Goal: Task Accomplishment & Management: Manage account settings

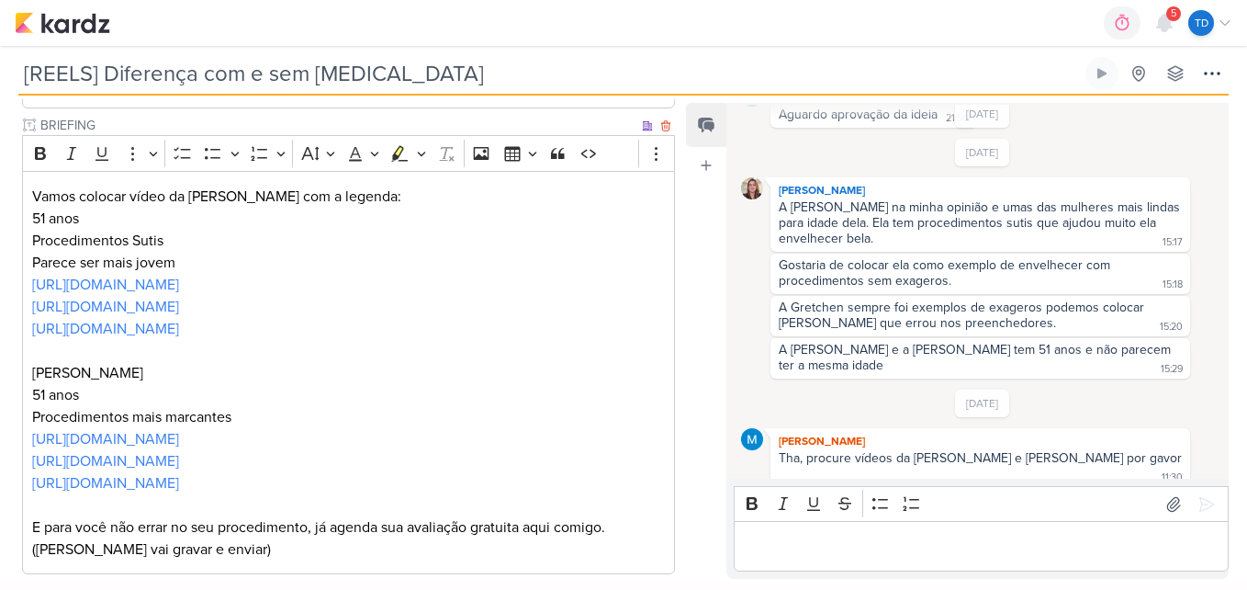
scroll to position [663, 0]
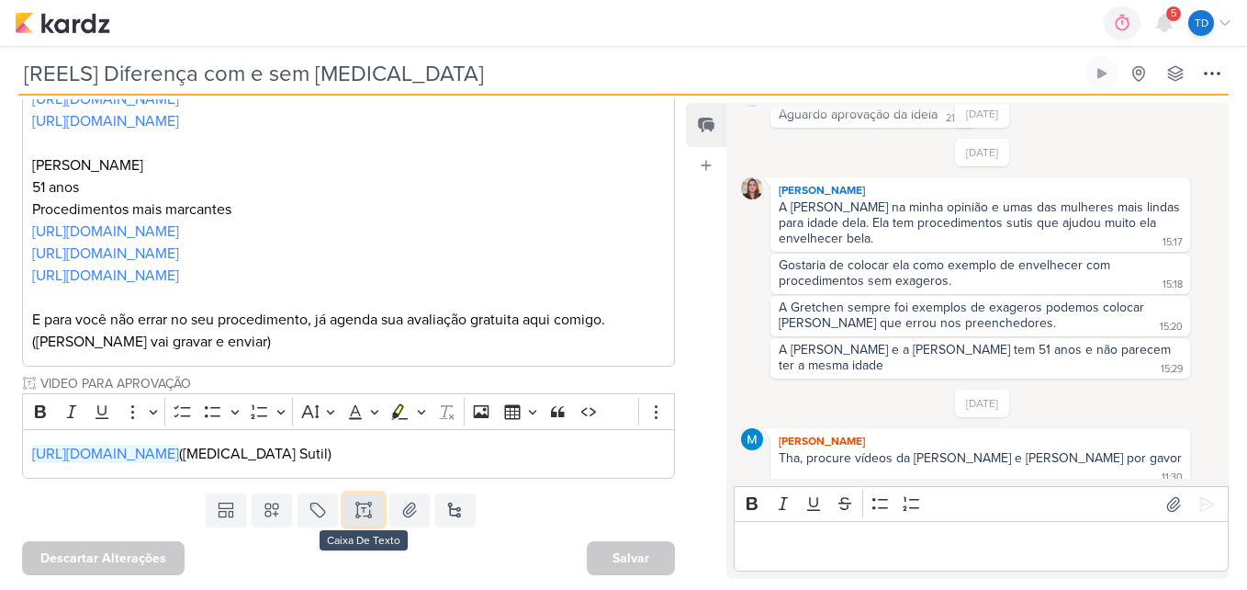
click at [347, 512] on button at bounding box center [363, 509] width 40 height 33
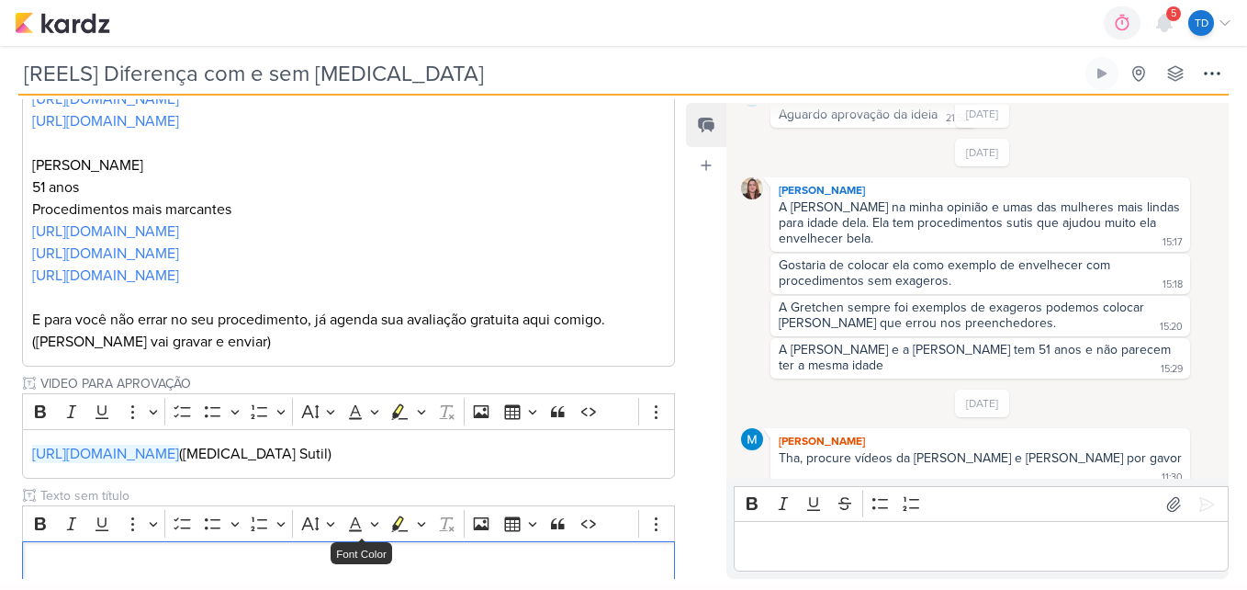
scroll to position [778, 0]
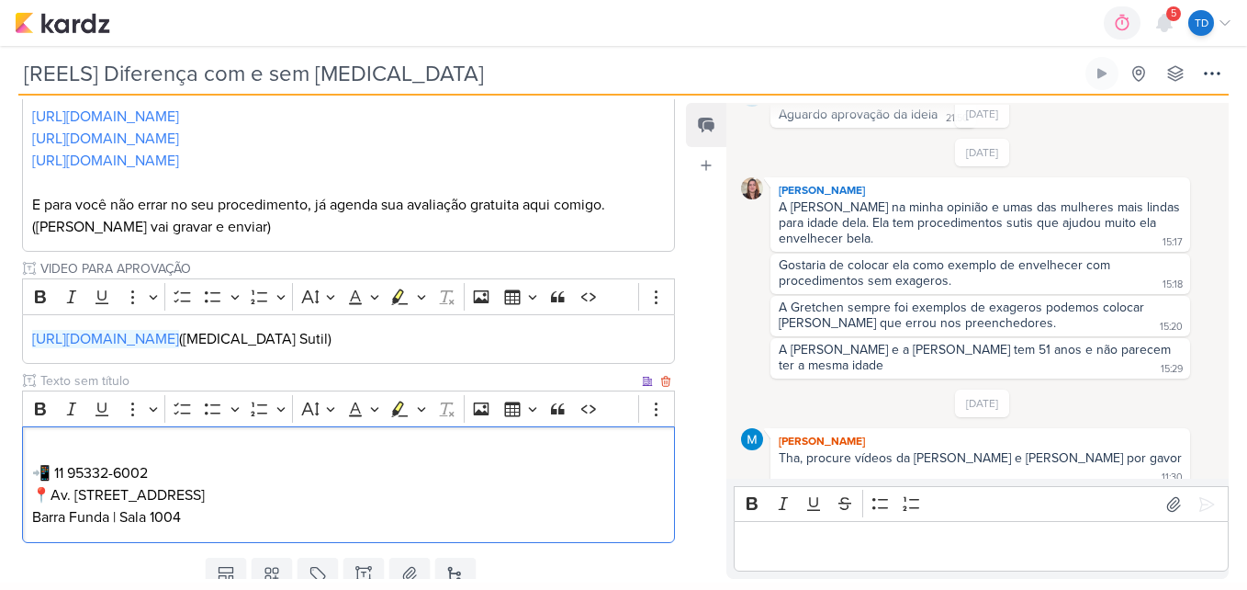
click at [124, 450] on p "📲 11 95332-6002 📍Av. [STREET_ADDRESS]" at bounding box center [349, 484] width 634 height 88
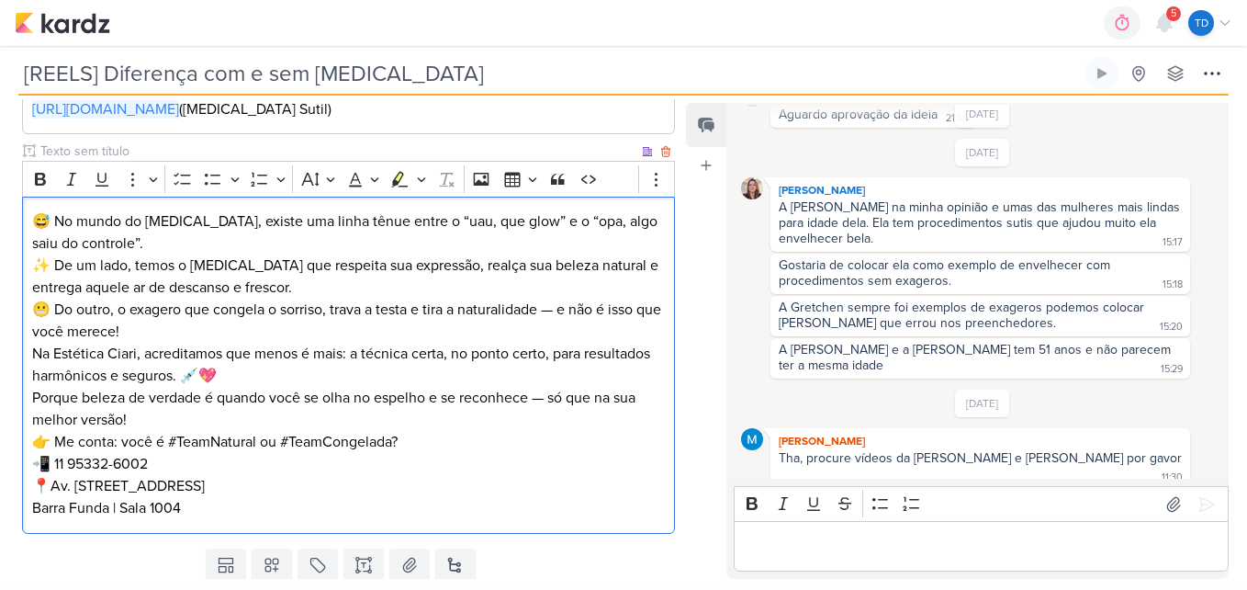
scroll to position [1009, 0]
click at [150, 354] on p "Na Estética Ciari, acreditamos que menos é mais: a técnica certa, no ponto cert…" at bounding box center [349, 363] width 634 height 44
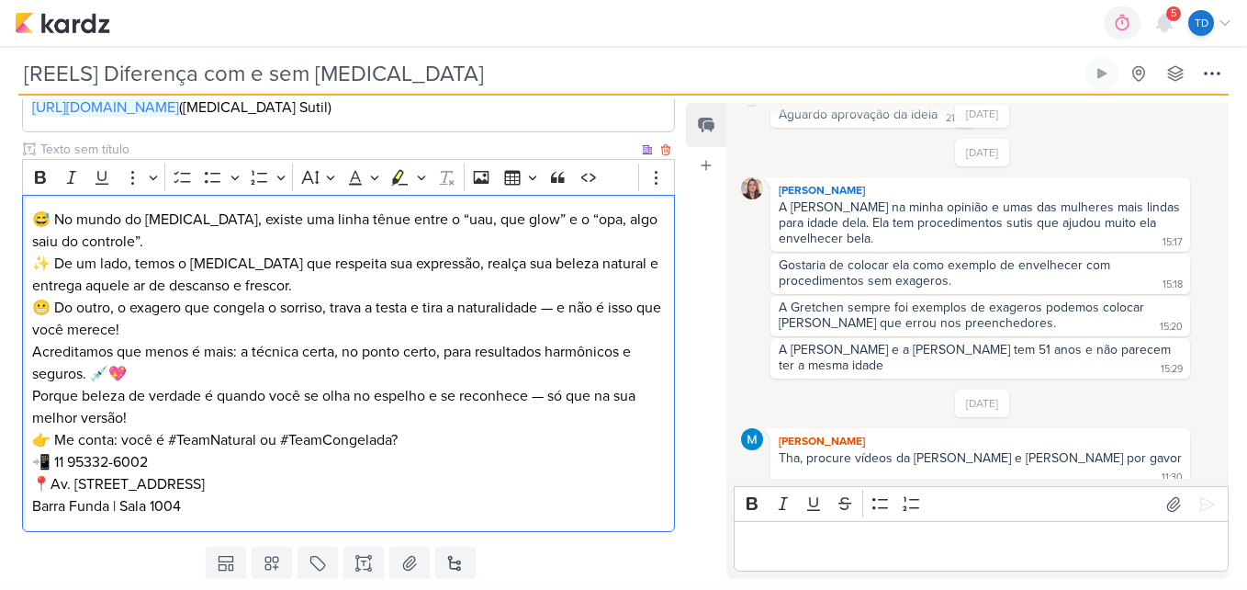
click at [151, 252] on p "😅 No mundo do [MEDICAL_DATA], existe uma linha tênue entre o “uau, que glow” e …" at bounding box center [349, 274] width 634 height 132
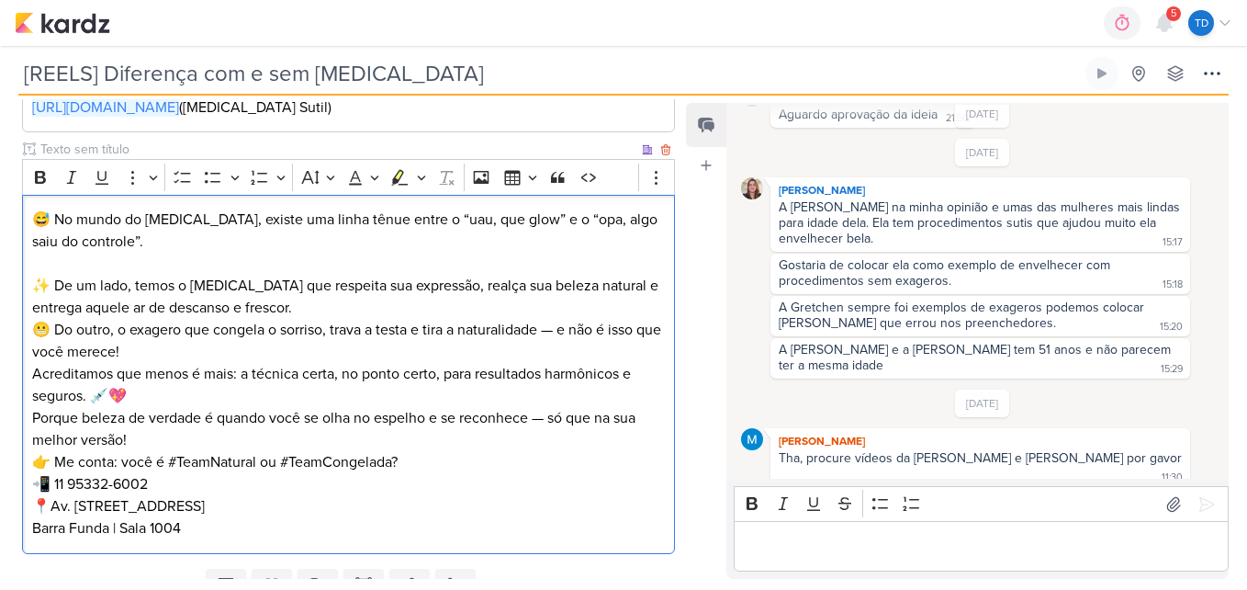
click at [226, 343] on p "⁠⁠⁠⁠⁠⁠⁠ ✨ De um lado, temos o [MEDICAL_DATA] que respeita sua expressão, realça…" at bounding box center [349, 308] width 634 height 110
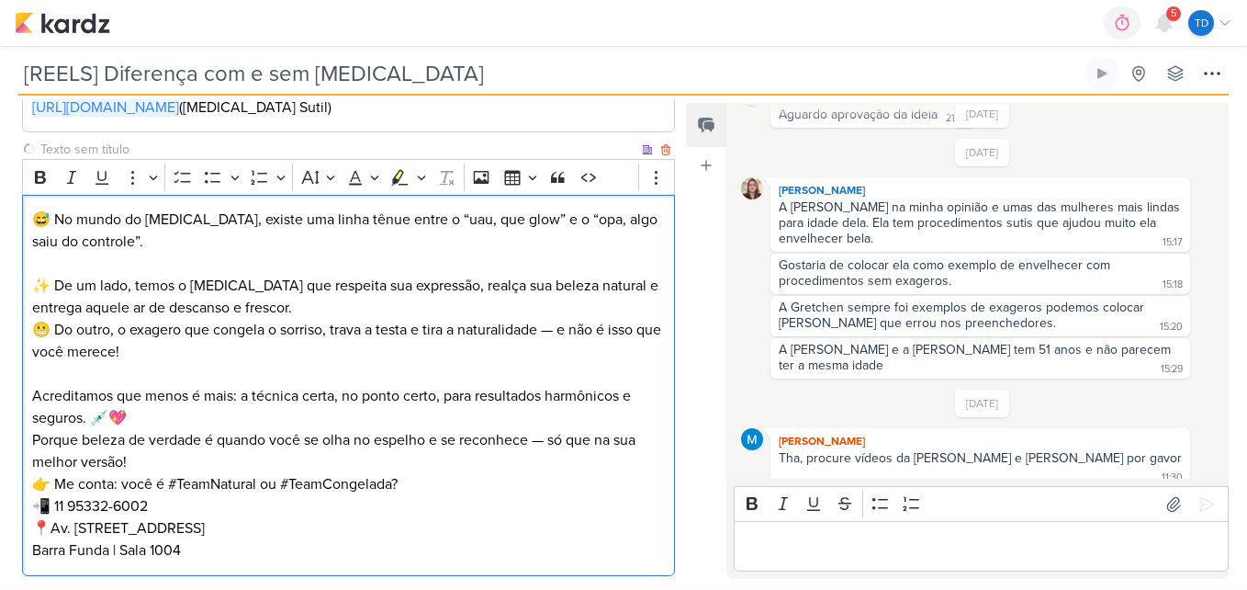
click at [160, 422] on p "Acreditamos que menos é mais: a técnica certa, no ponto certo, para resultados …" at bounding box center [349, 407] width 634 height 44
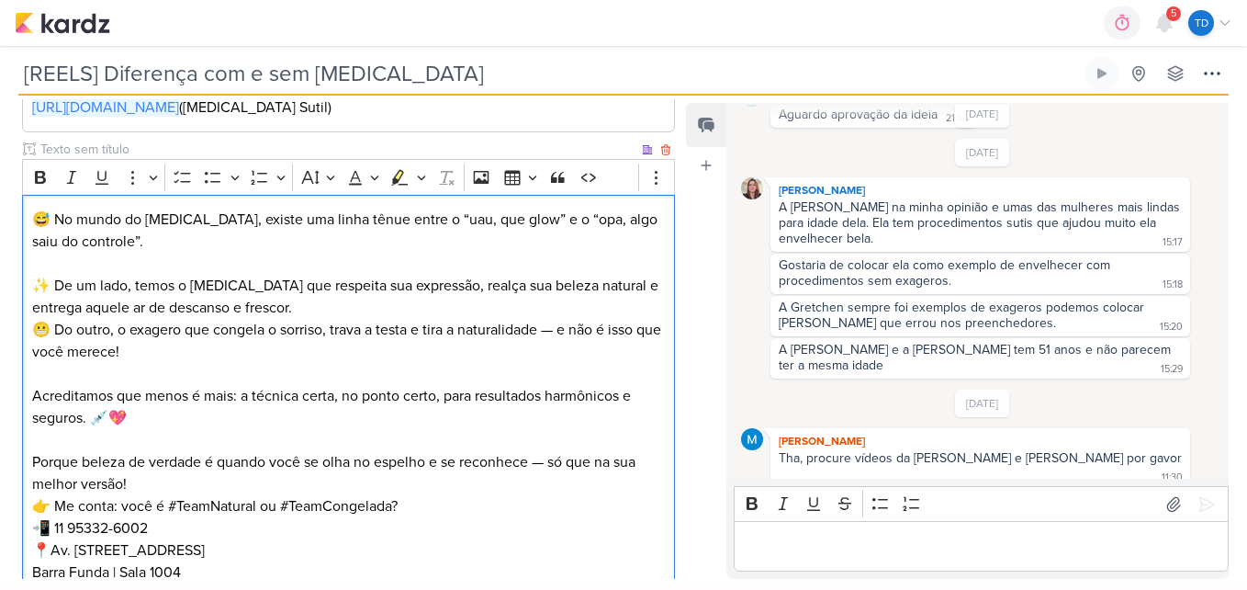
click at [551, 462] on p "Porque beleza de verdade é quando você se olha no espelho e se reconhece — só q…" at bounding box center [349, 473] width 634 height 44
click at [362, 464] on p "Porque beleza de verdade é quando você se olha no espelho e se reconhece só que…" at bounding box center [349, 473] width 634 height 44
click at [144, 475] on p "Porque beleza de verdade é quando você se olha no espelho e se reconhece só que…" at bounding box center [349, 473] width 634 height 44
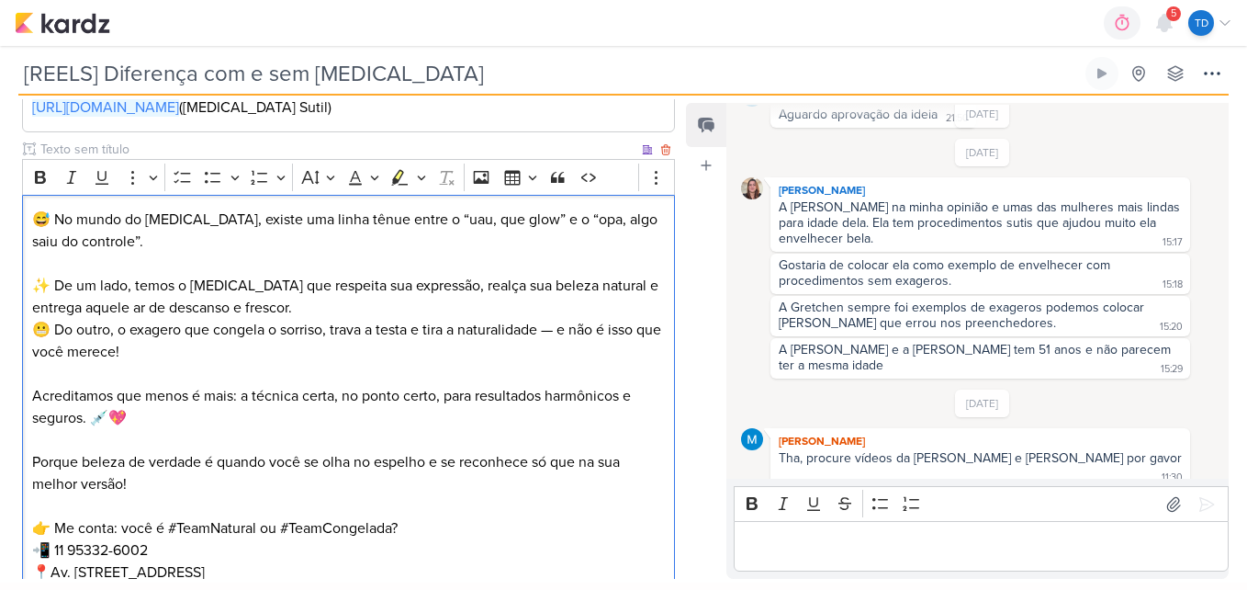
click at [168, 523] on p "👉 Me conta: você é #TeamNatural ou #TeamCongelada? 📲 11 95332-6002 📍Av. [STREET…" at bounding box center [349, 561] width 634 height 88
click at [443, 527] on p "👉 Me conta: você é #TeamNatural ou #TeamCongelada? 📲 11 95332-6002 📍Av. [STREET…" at bounding box center [349, 561] width 634 height 88
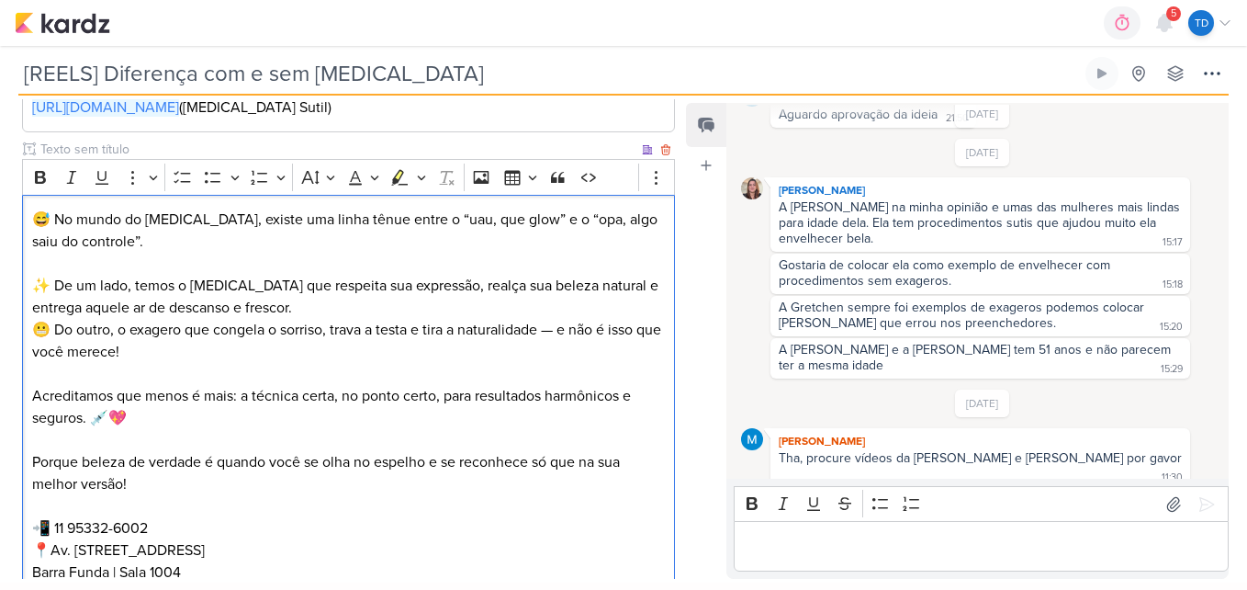
scroll to position [1131, 0]
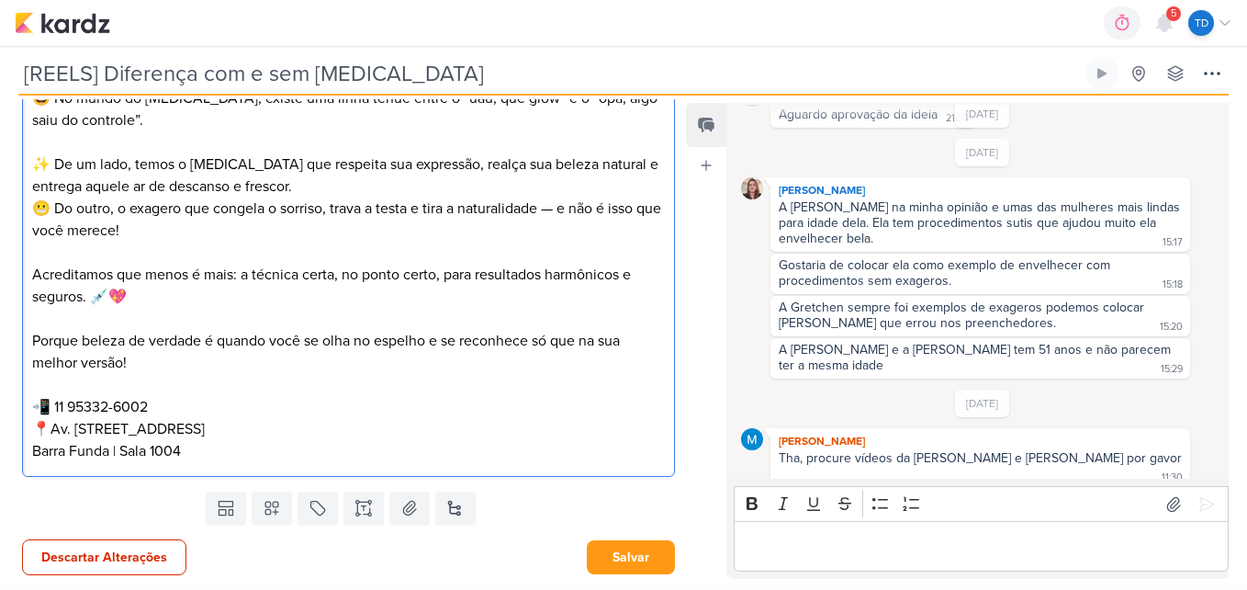
click at [316, 437] on p "⁠⁠⁠⁠⁠⁠⁠ 📲 11 95332-6002 📍Av. [STREET_ADDRESS]" at bounding box center [349, 418] width 634 height 88
click at [241, 445] on p "📲 11 95332-6002 📍Av. [STREET_ADDRESS]" at bounding box center [349, 418] width 634 height 88
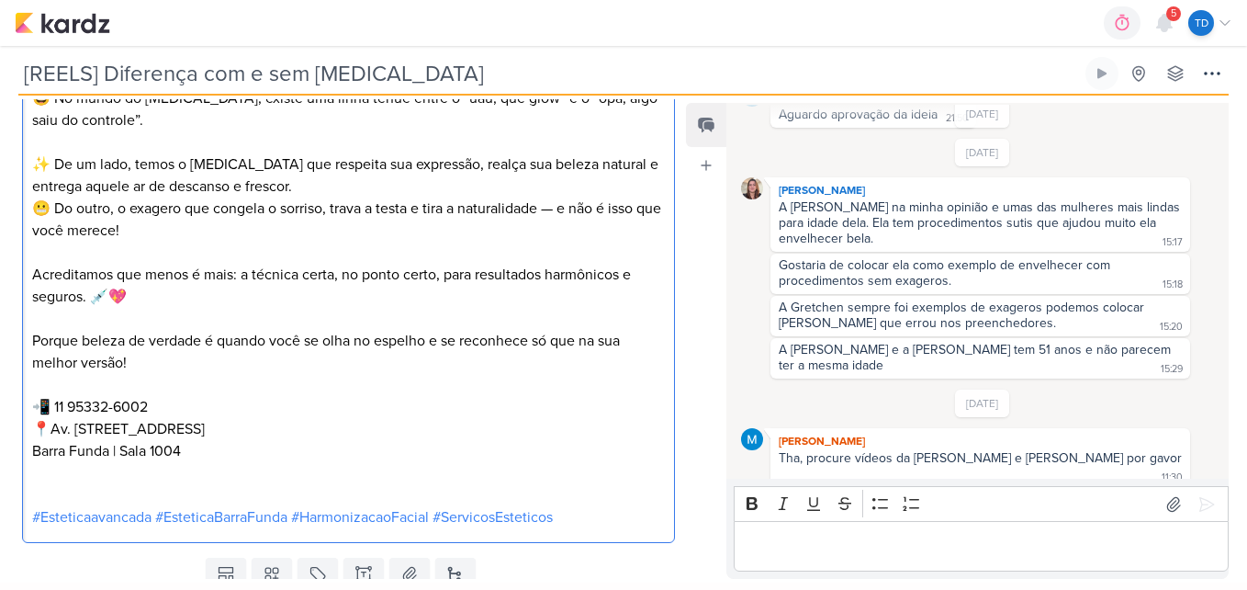
click at [133, 467] on p "Editor editing area: main" at bounding box center [349, 473] width 634 height 22
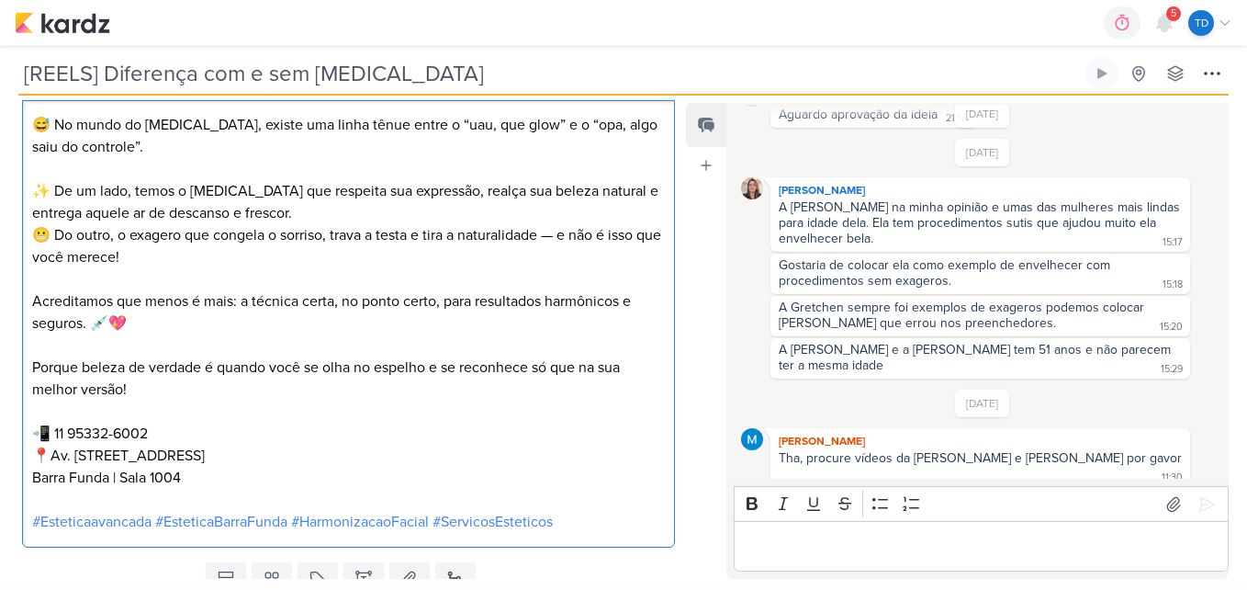
scroll to position [1103, 0]
click at [566, 238] on p "✨ De um lado, temos o [MEDICAL_DATA] que respeita sua expressão, realça sua bel…" at bounding box center [349, 214] width 634 height 110
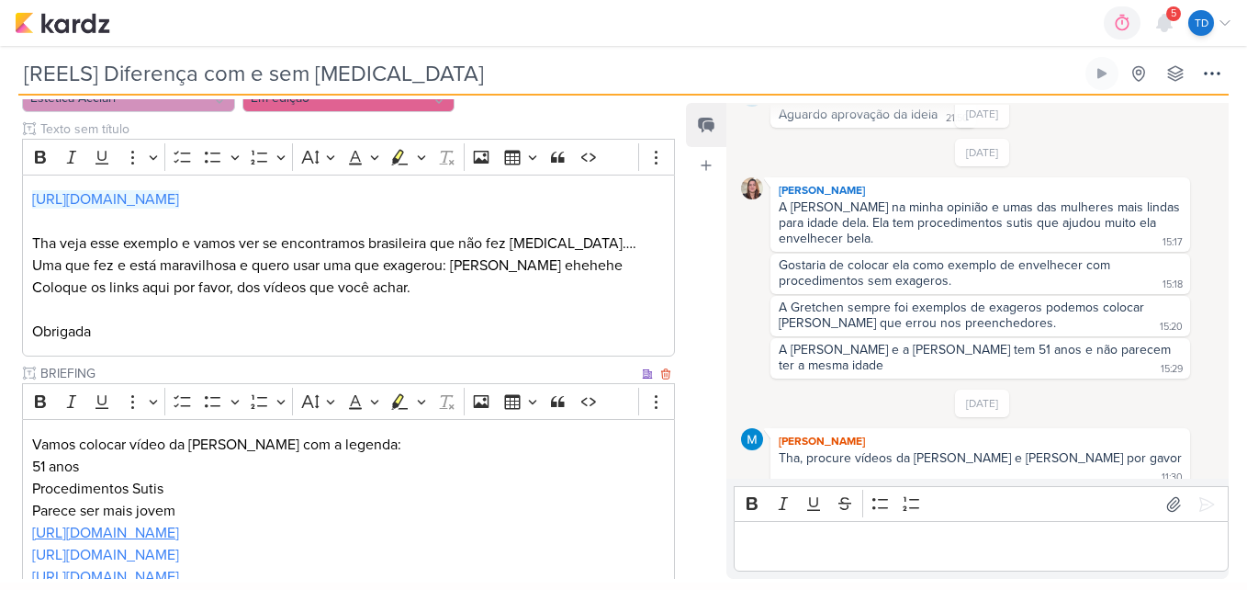
scroll to position [0, 0]
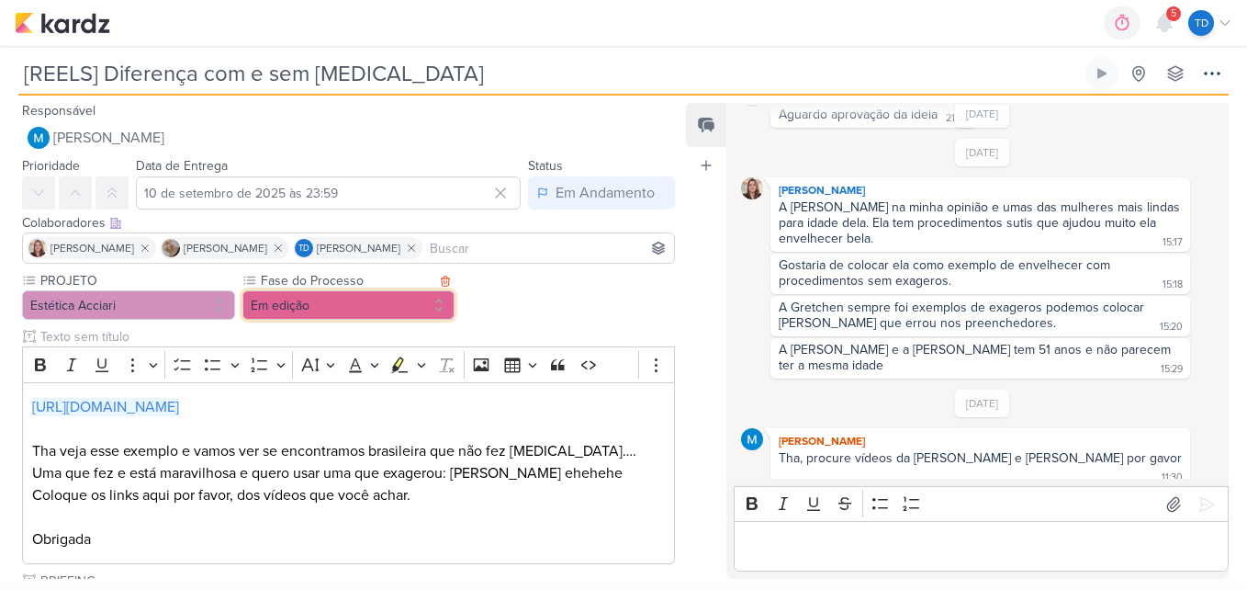
click at [377, 300] on button "Em edição" at bounding box center [348, 304] width 213 height 29
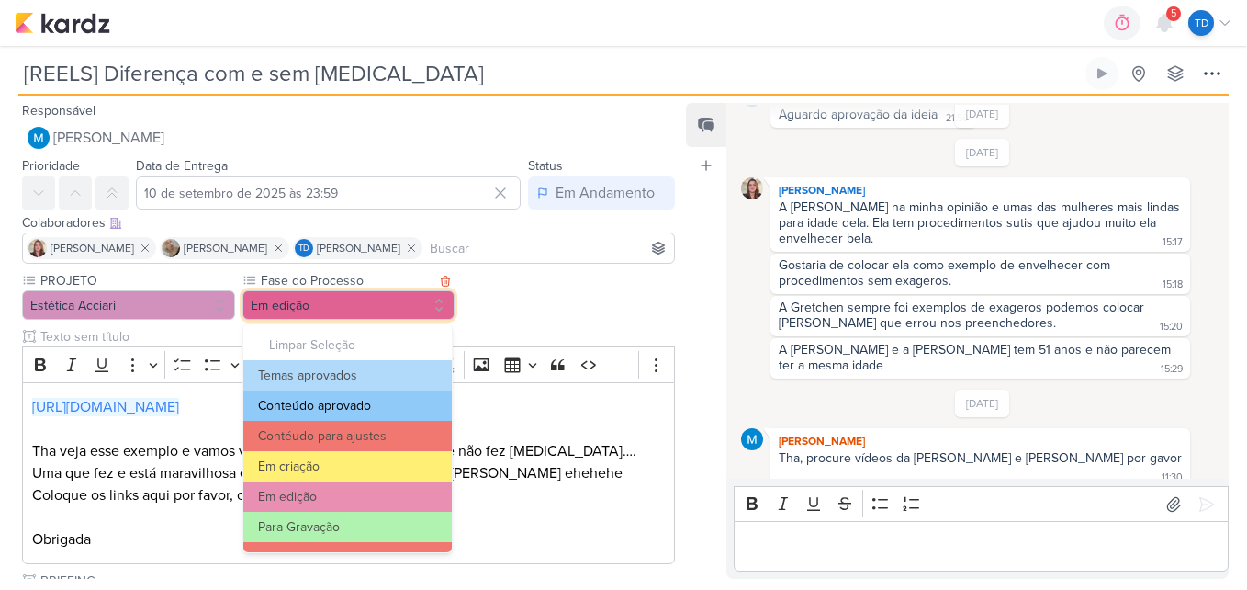
scroll to position [177, 0]
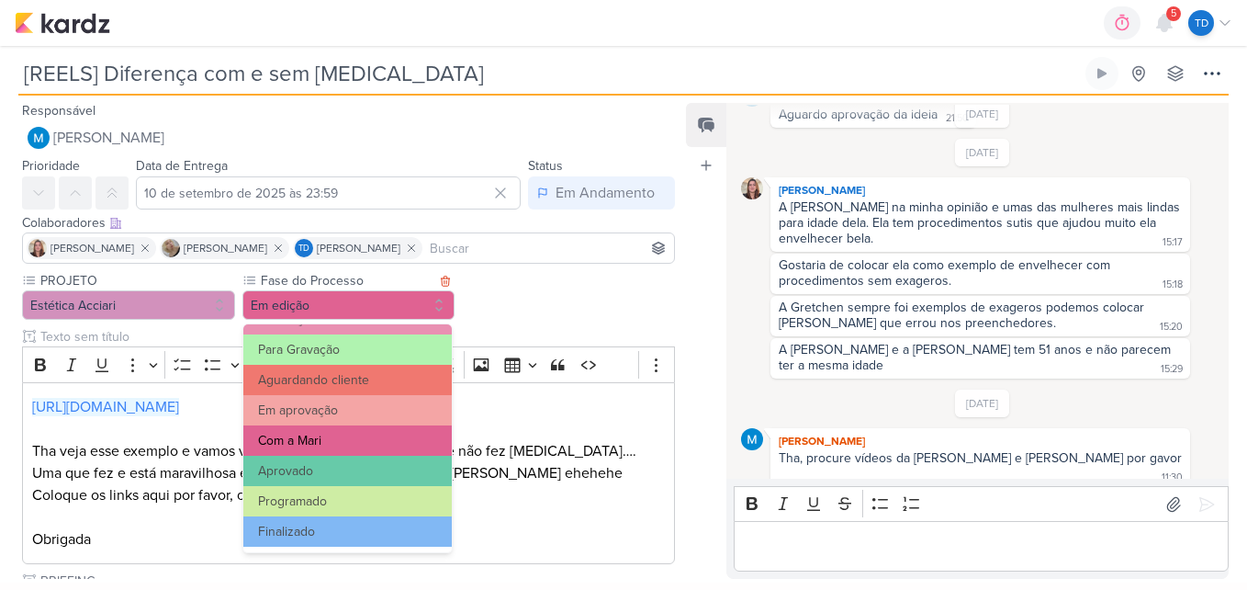
click at [333, 449] on button "Com a Mari" at bounding box center [347, 440] width 208 height 30
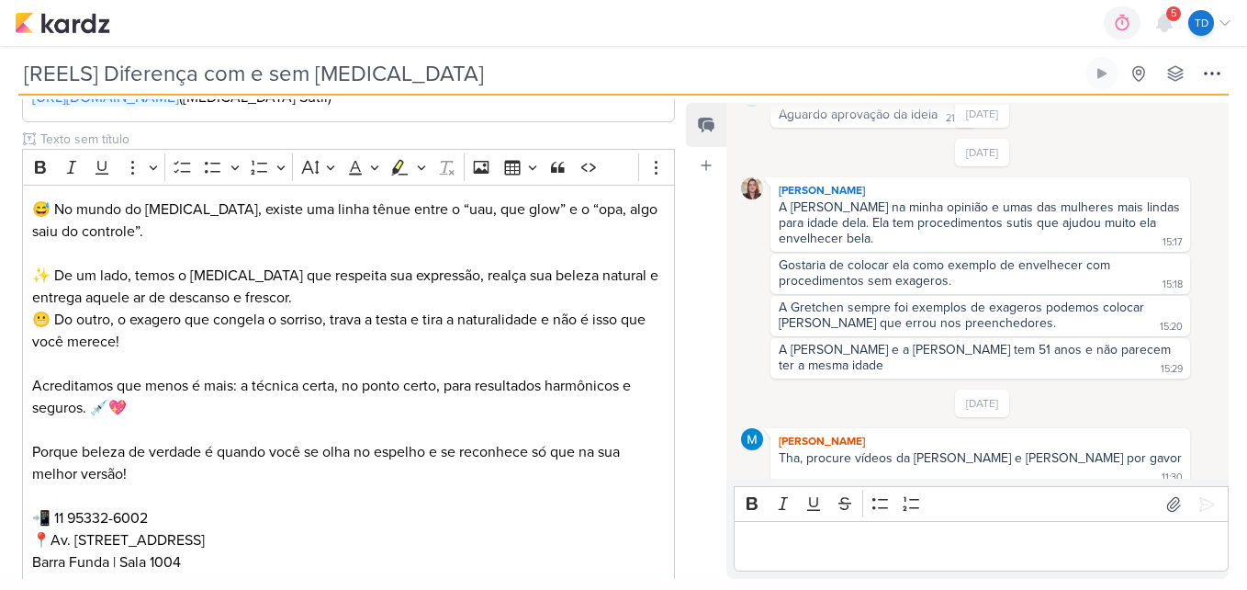
scroll to position [1175, 0]
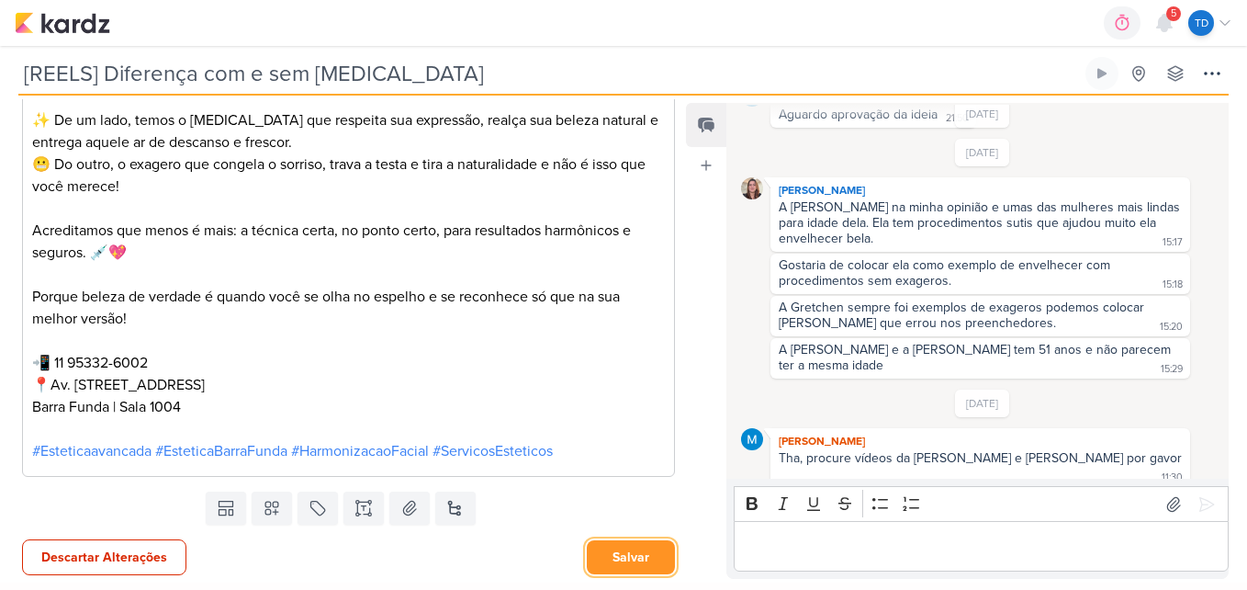
click at [611, 555] on button "Salvar" at bounding box center [631, 557] width 88 height 34
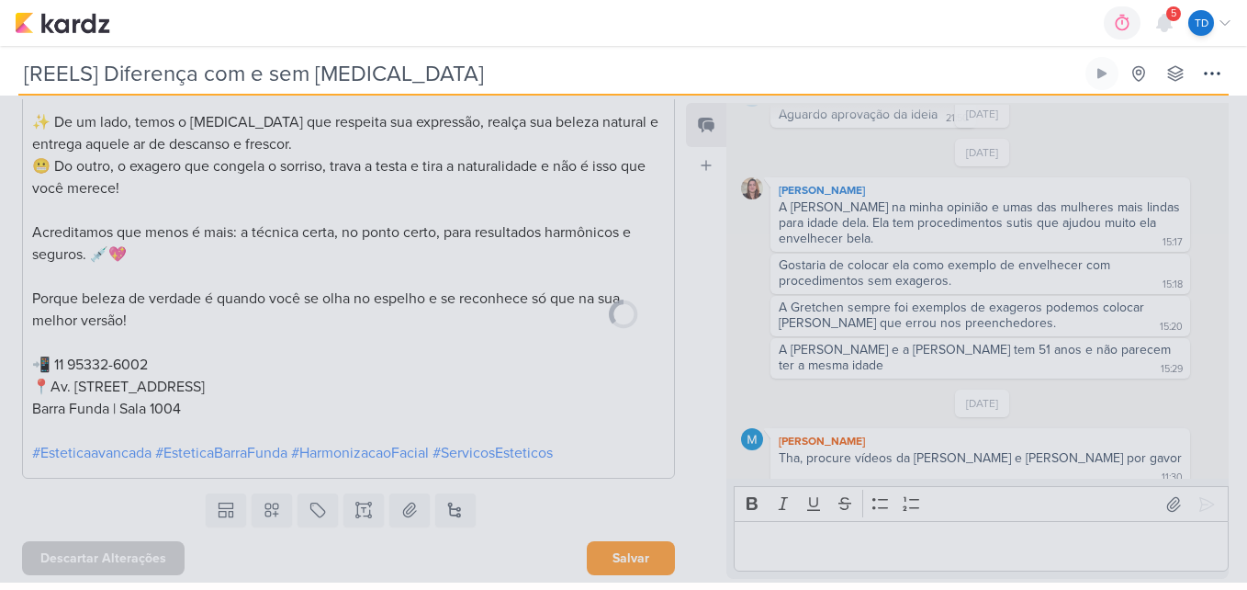
scroll to position [1173, 0]
